Goal: Information Seeking & Learning: Learn about a topic

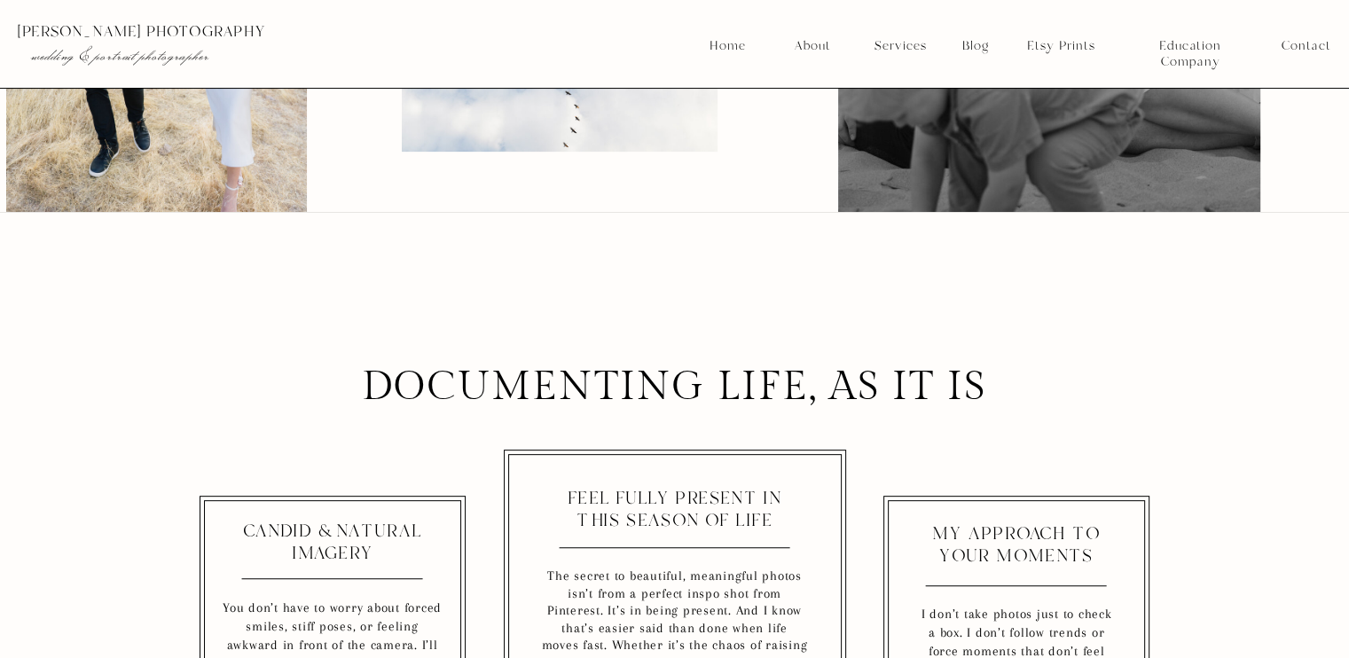
scroll to position [266, 0]
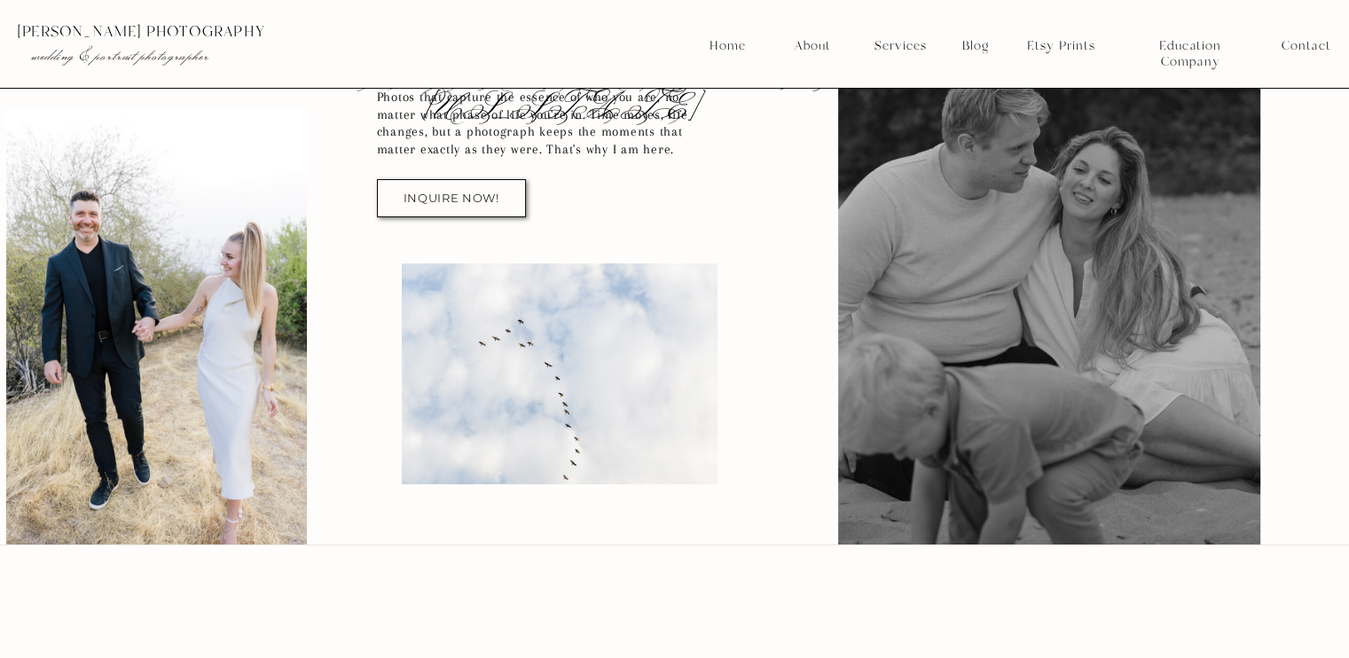
click at [983, 47] on nav "Blog" at bounding box center [975, 46] width 39 height 16
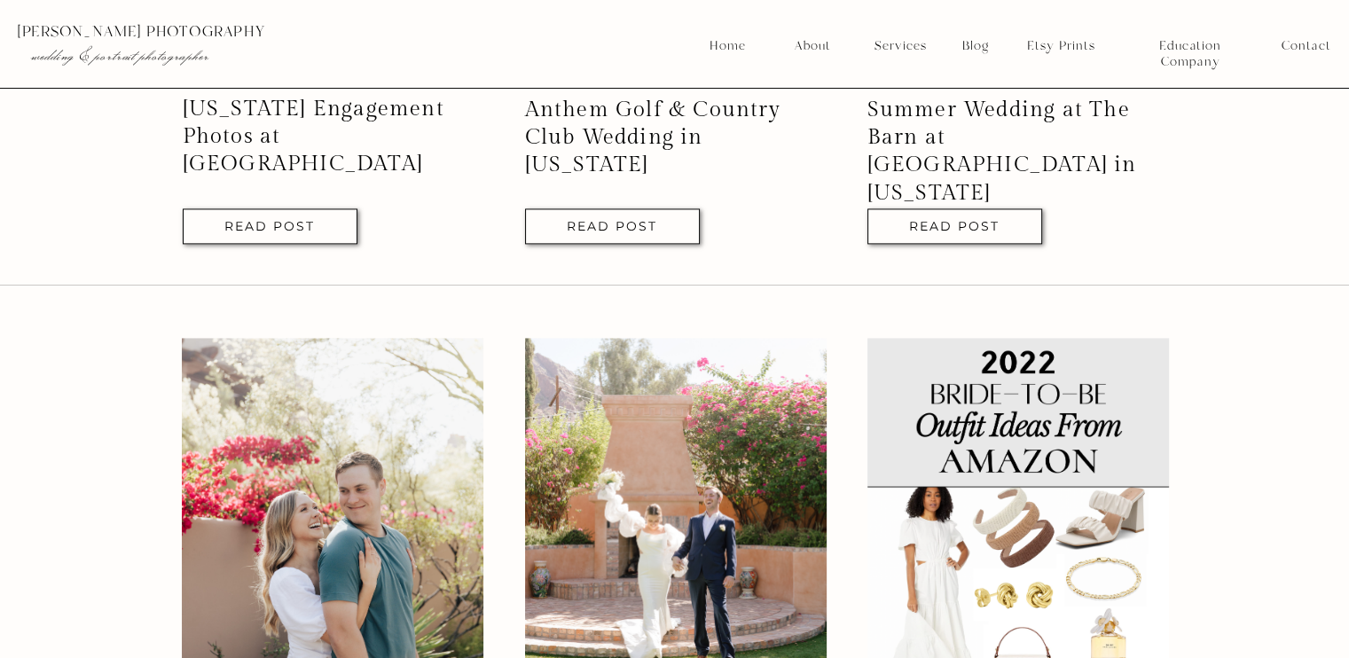
scroll to position [2926, 0]
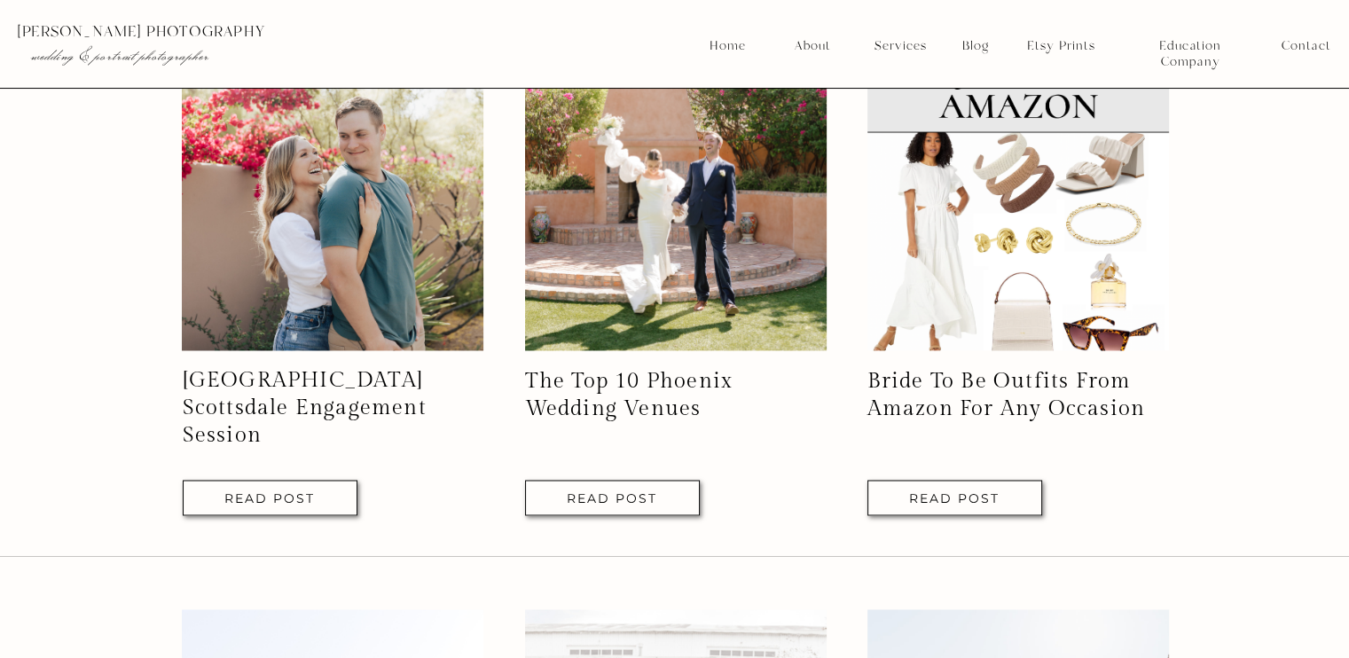
click at [303, 503] on nav "Read Post" at bounding box center [270, 497] width 111 height 11
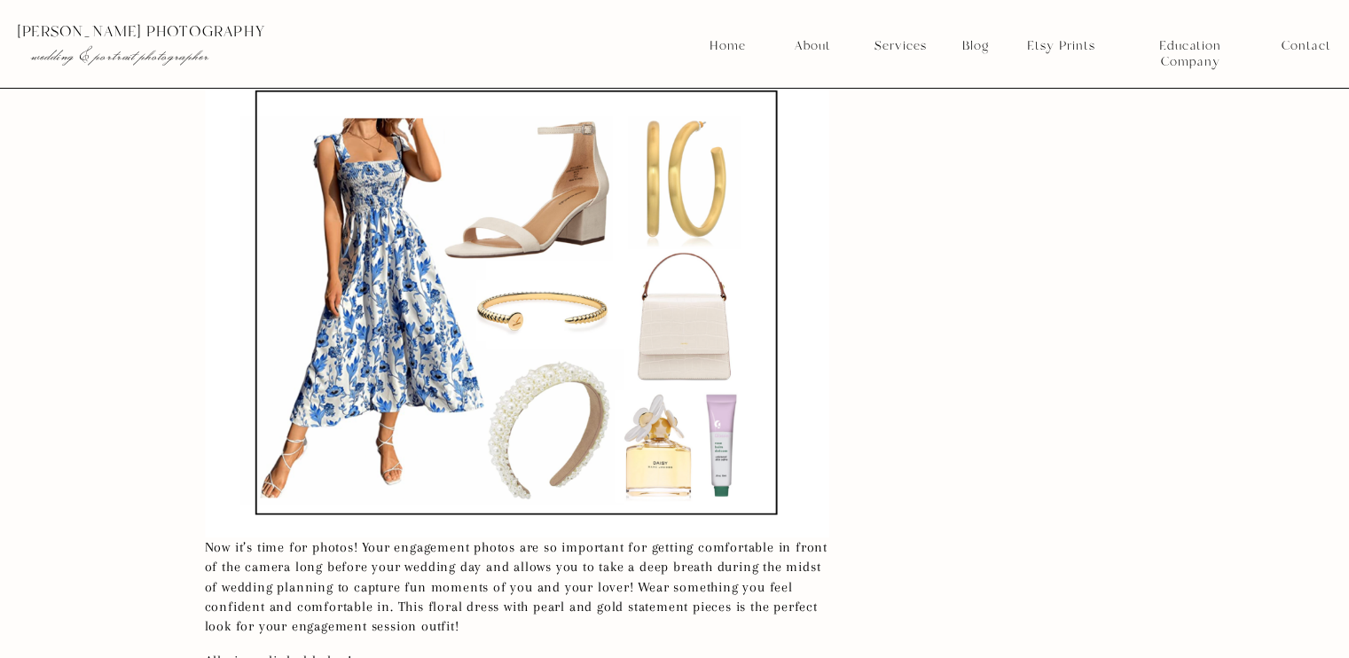
scroll to position [2837, 0]
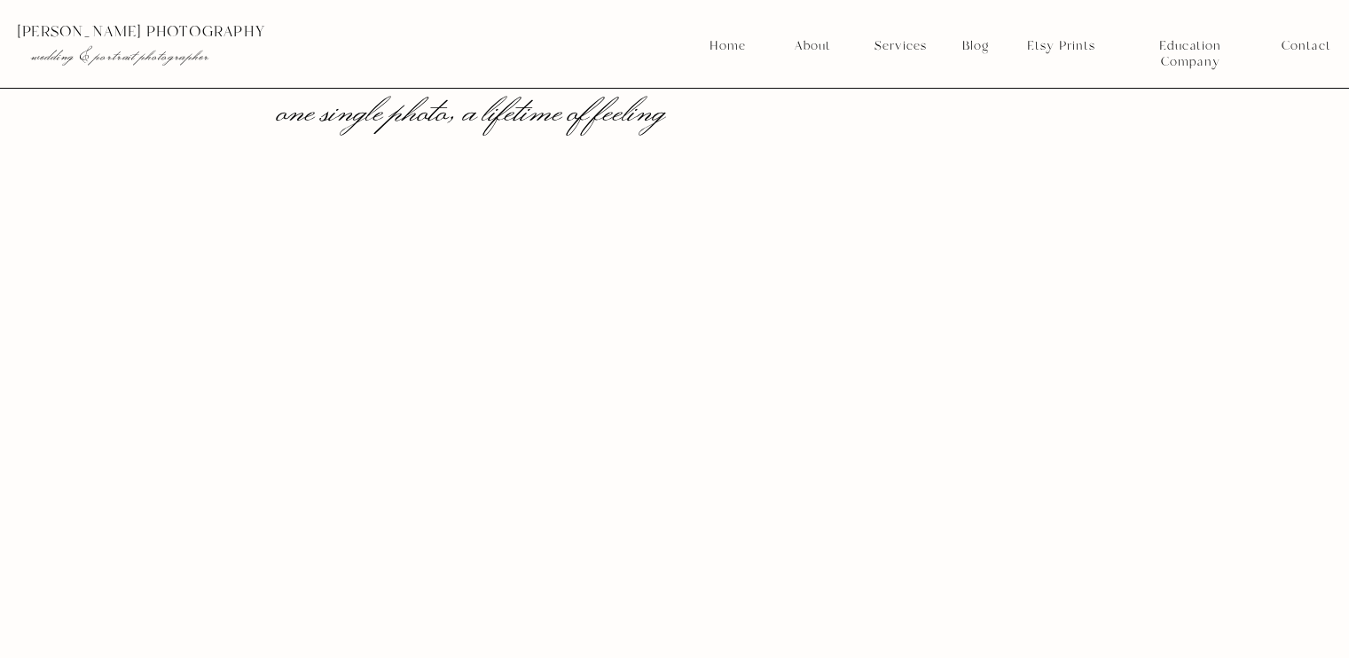
scroll to position [1773, 0]
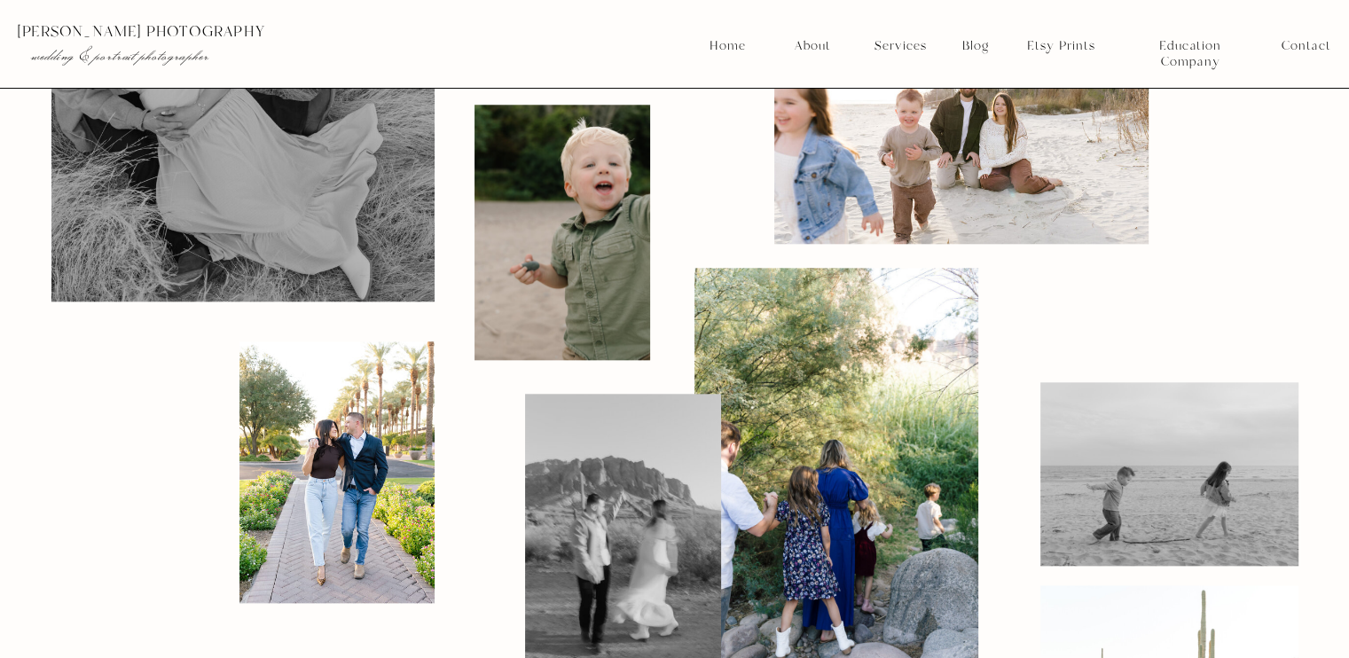
click at [355, 434] on div at bounding box center [336, 472] width 195 height 262
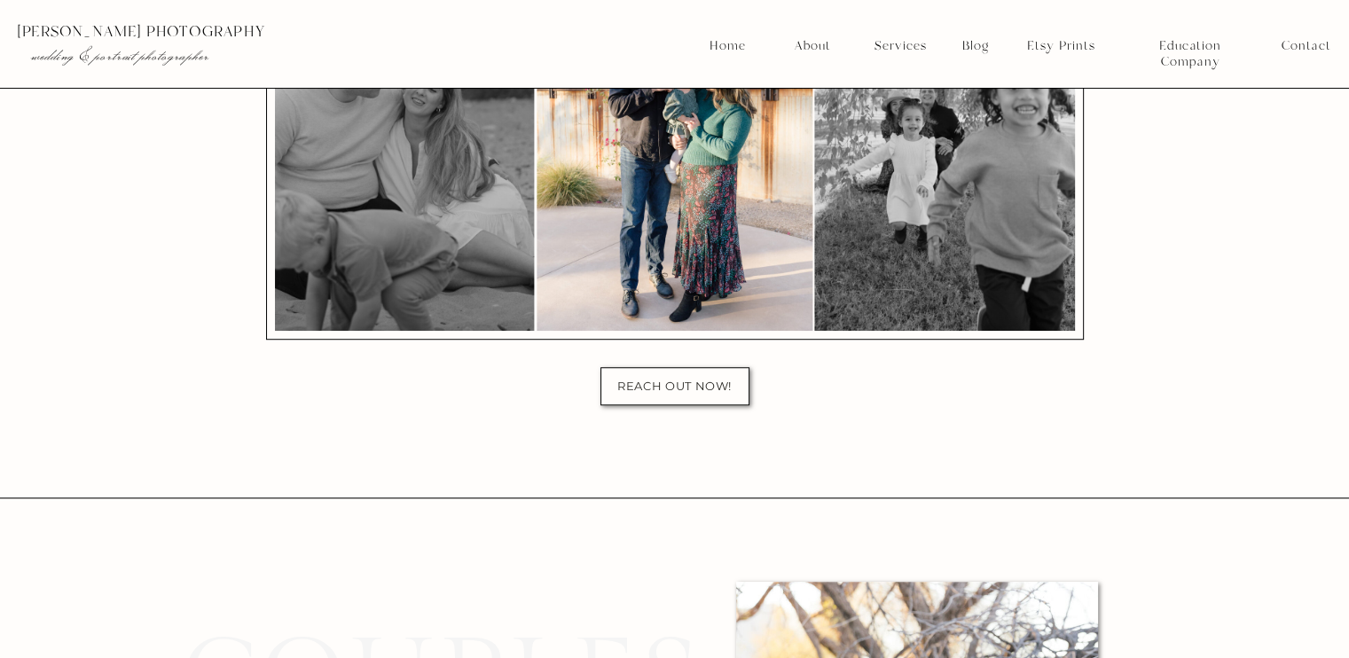
scroll to position [7625, 0]
